Goal: Find specific page/section

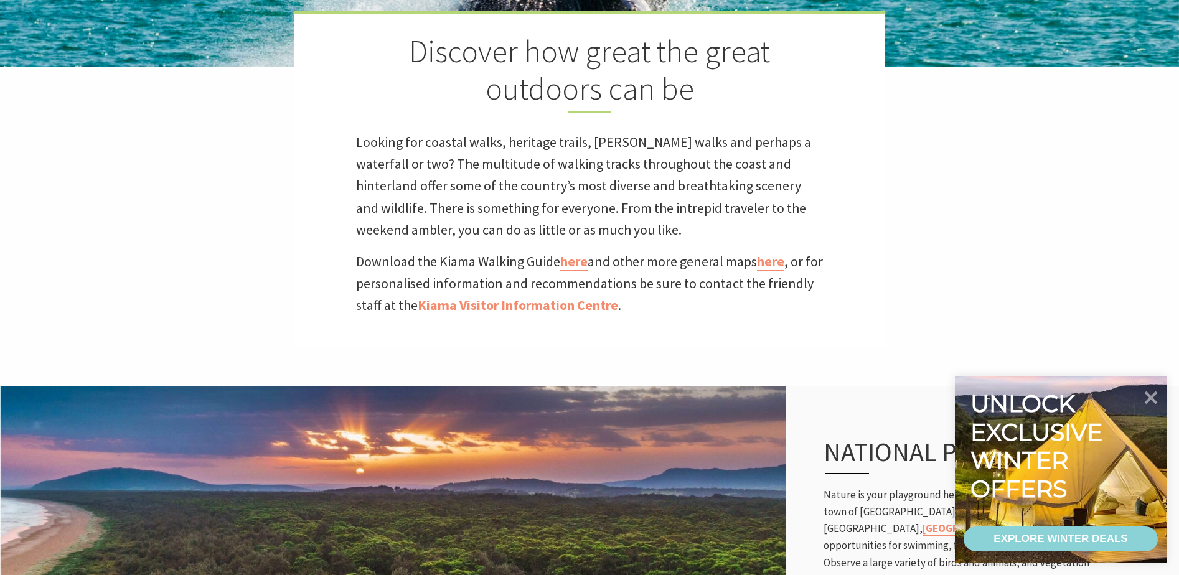
scroll to position [311, 0]
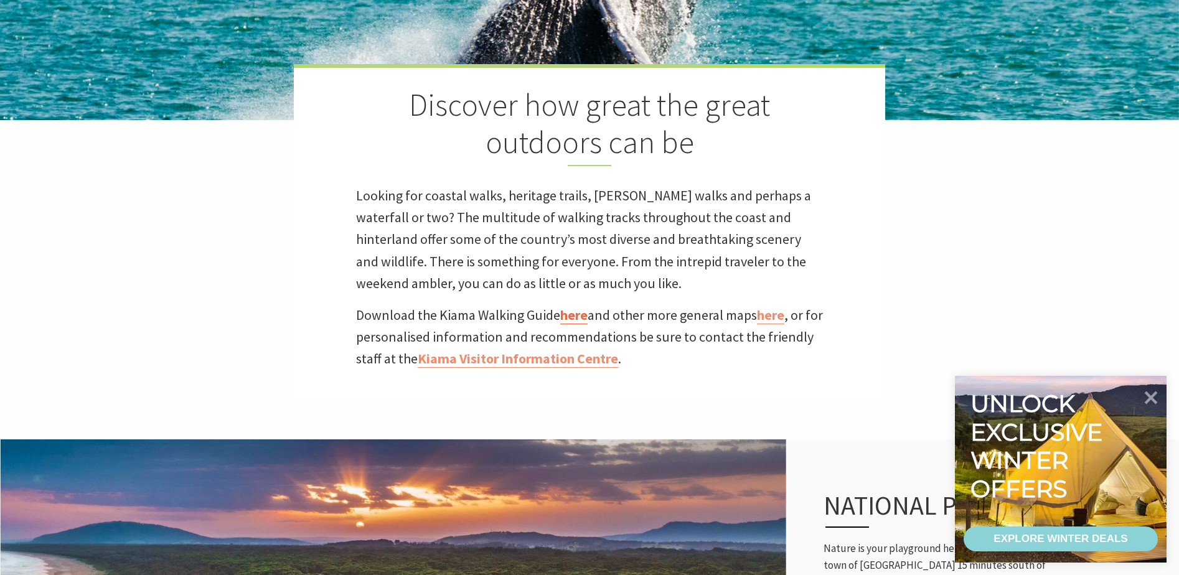
click at [576, 315] on link "here" at bounding box center [573, 315] width 27 height 18
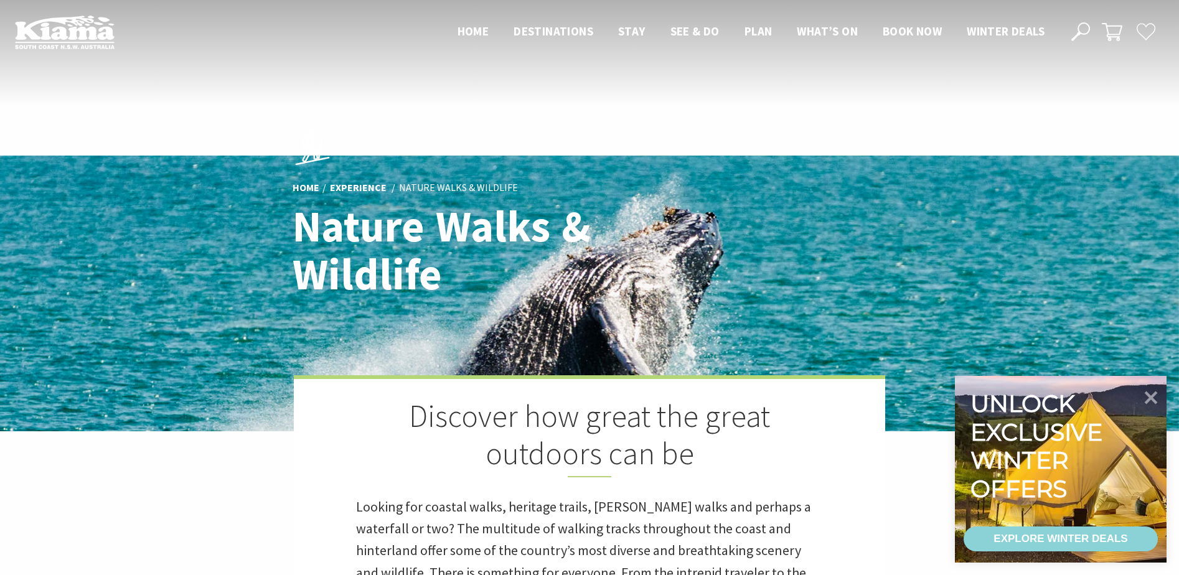
scroll to position [311, 0]
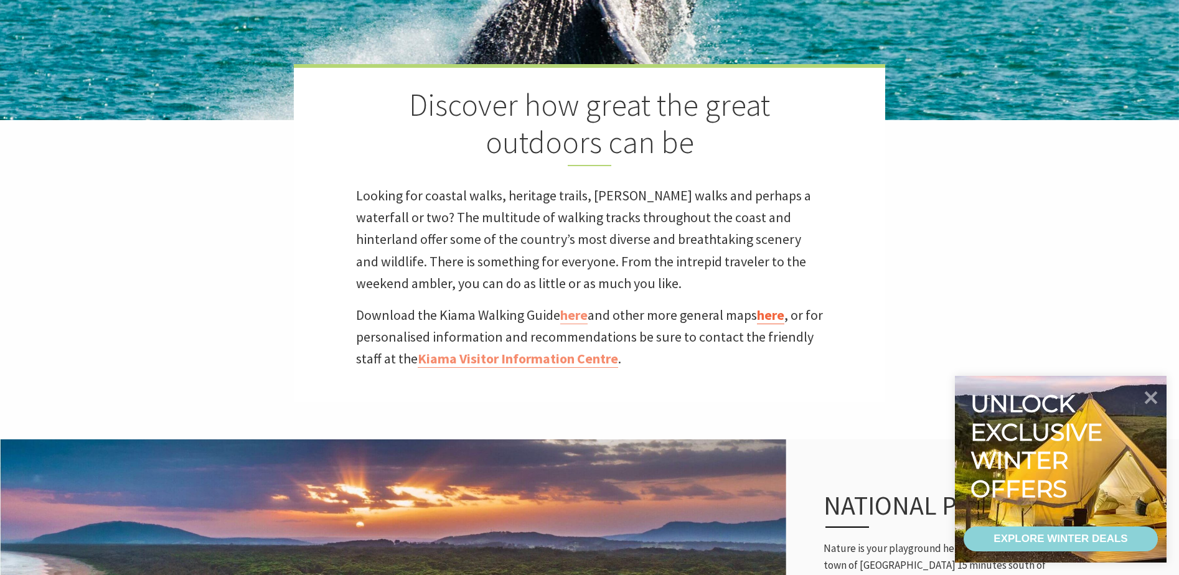
click at [774, 315] on link "here" at bounding box center [770, 315] width 27 height 18
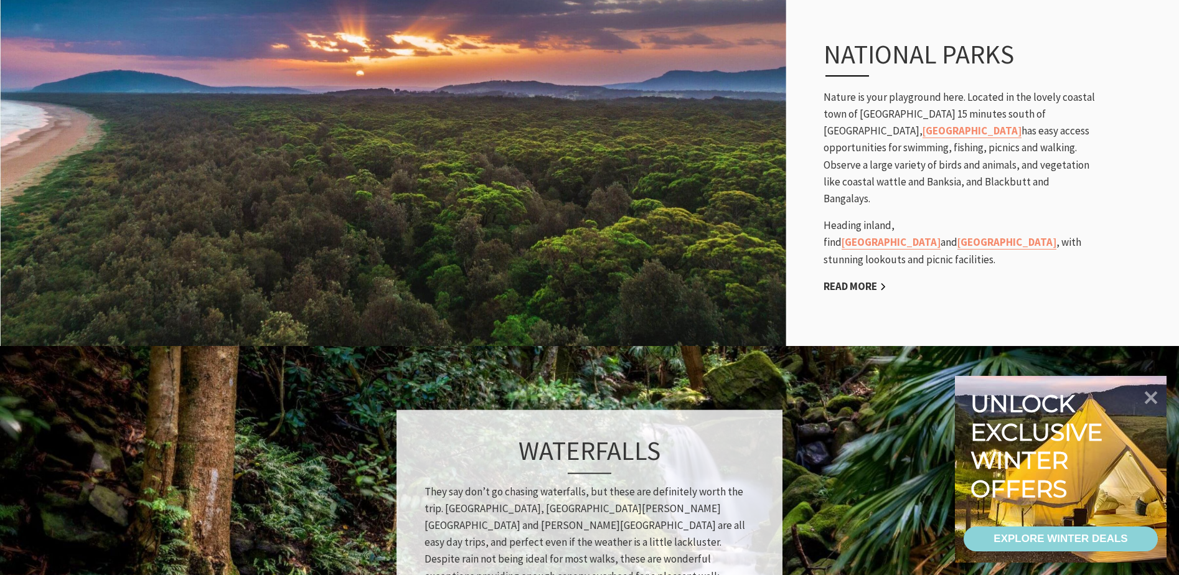
scroll to position [513, 0]
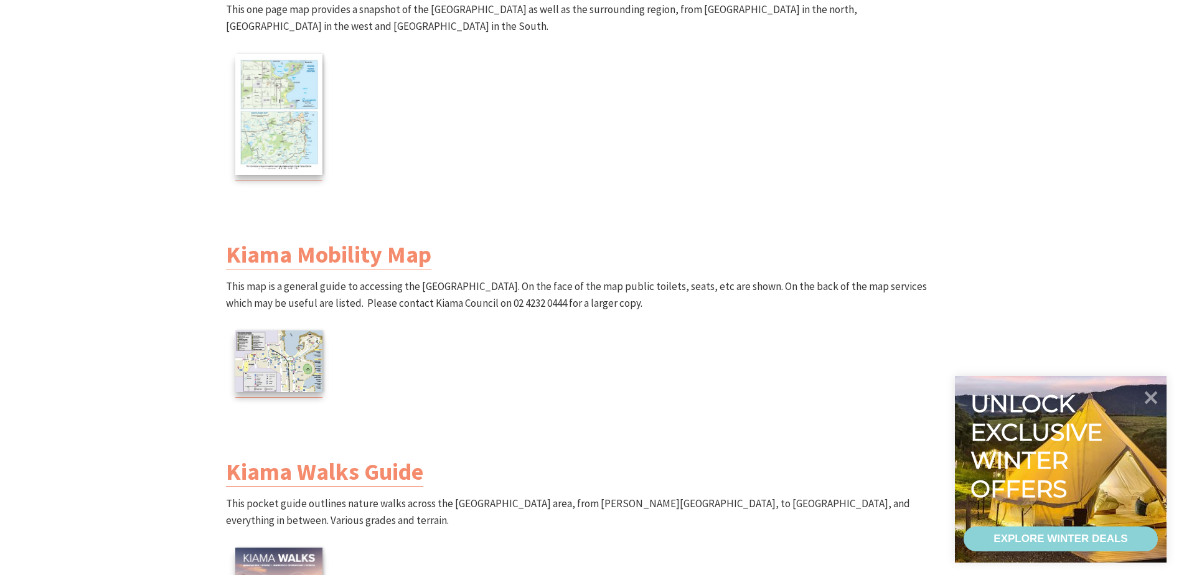
scroll to position [840, 0]
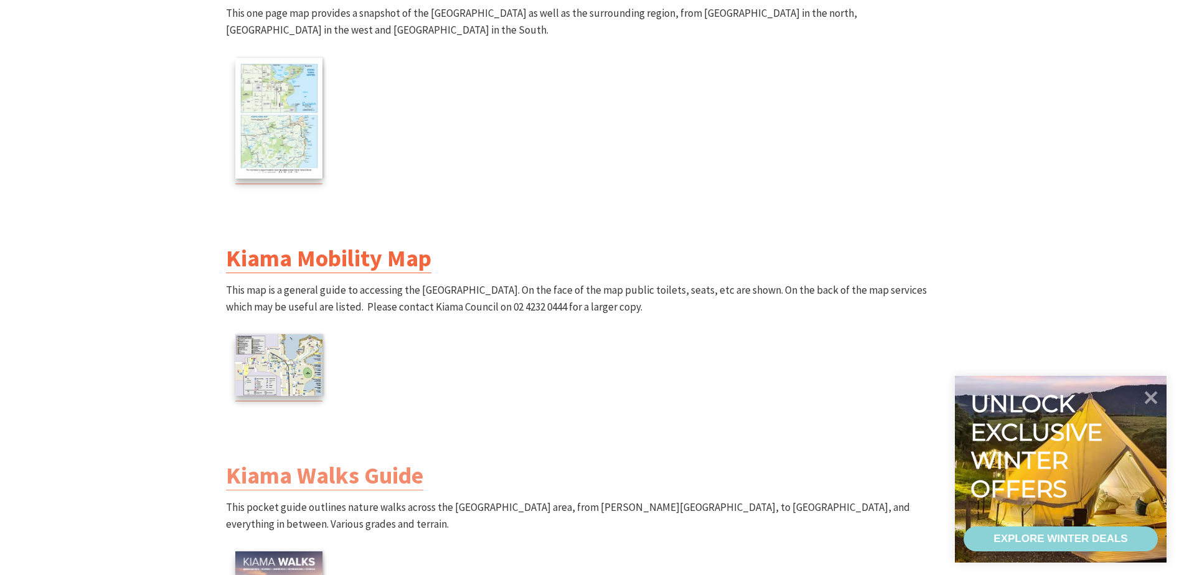
click at [371, 265] on link "Kiama Mobility Map" at bounding box center [328, 258] width 205 height 30
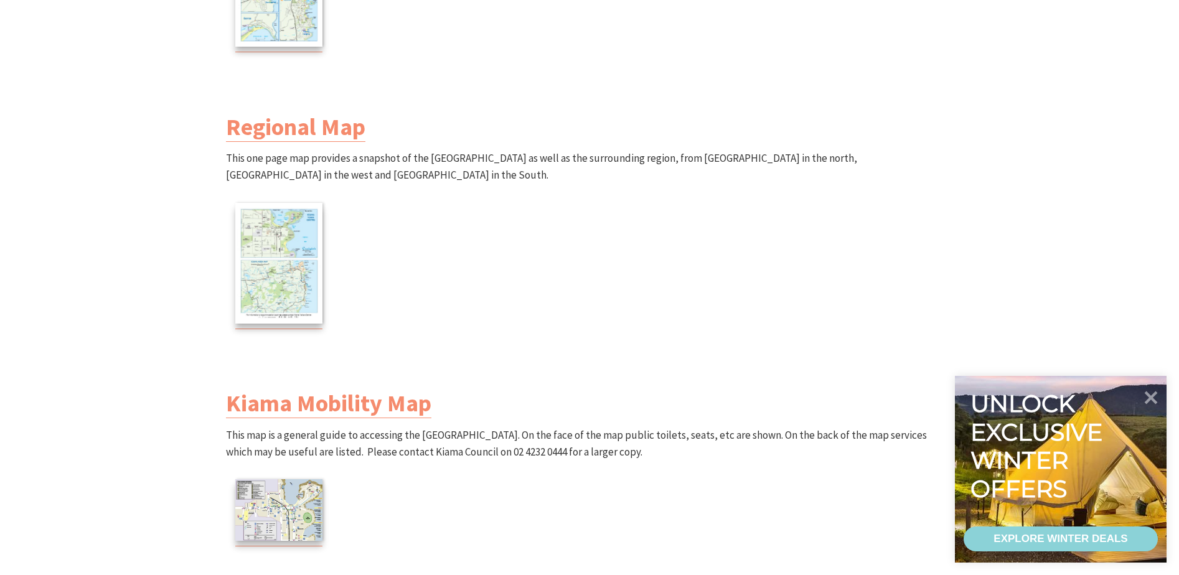
scroll to position [669, 0]
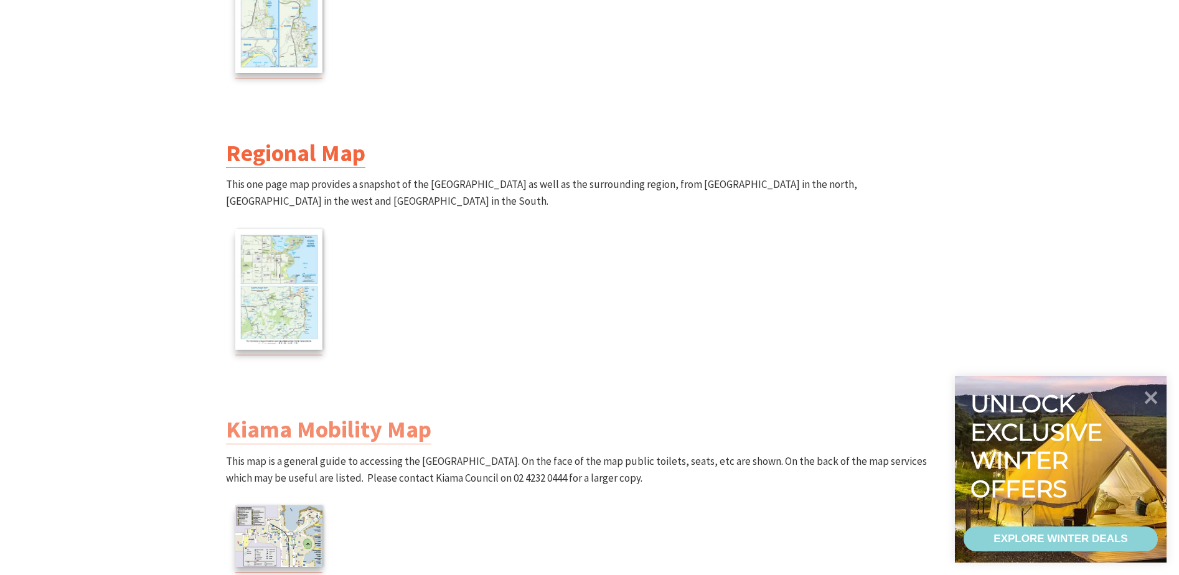
click at [327, 153] on link "Regional Map" at bounding box center [295, 153] width 139 height 30
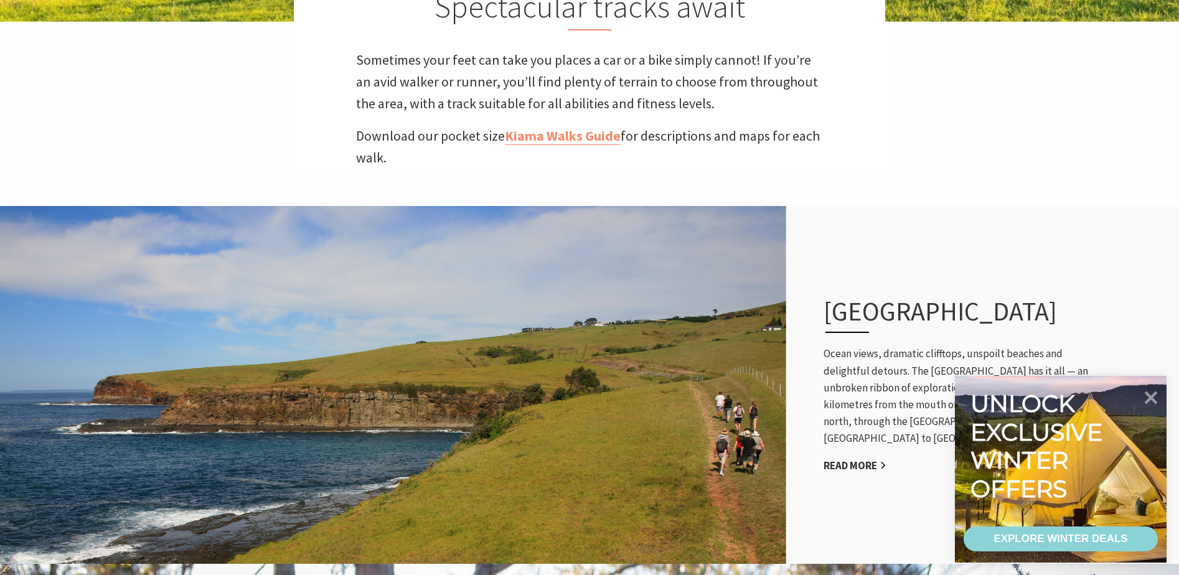
scroll to position [436, 0]
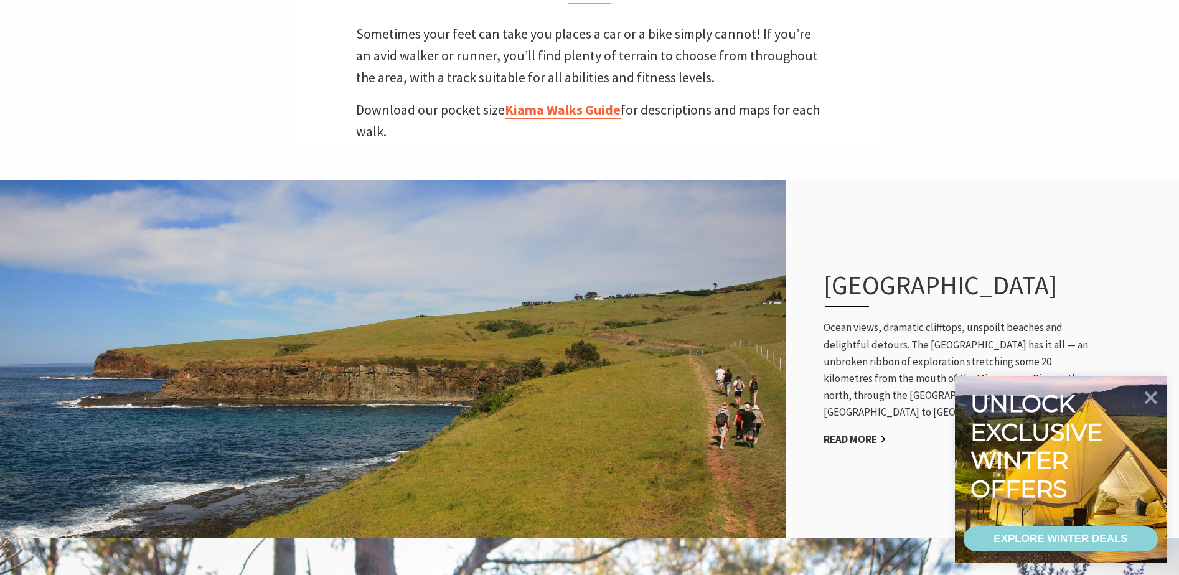
click at [548, 110] on link "Kiama Walks Guide" at bounding box center [563, 110] width 116 height 18
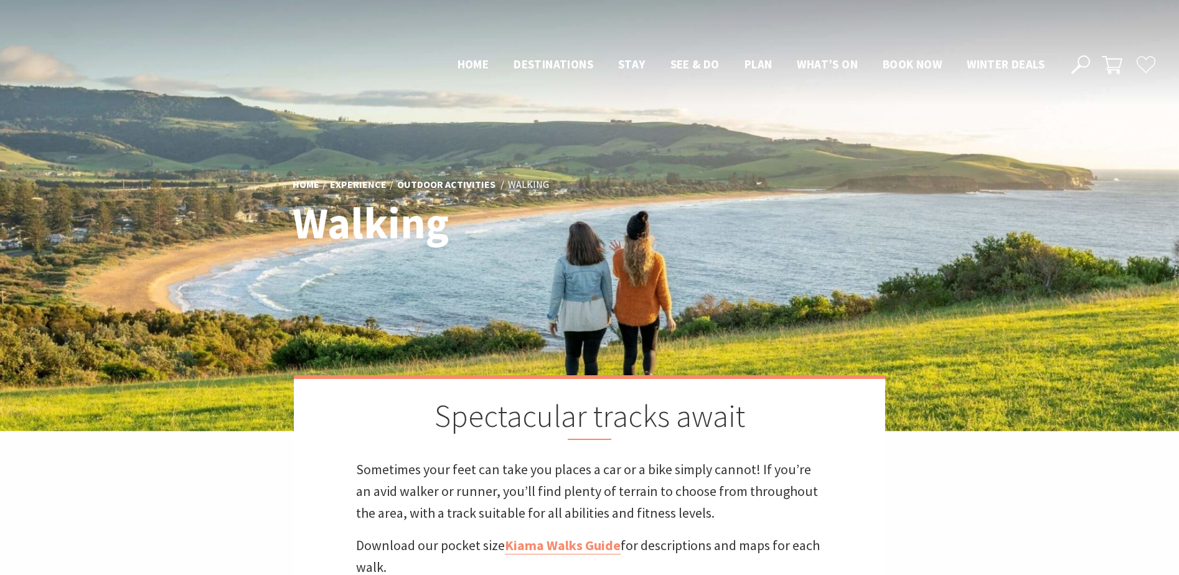
scroll to position [436, 0]
